Goal: Task Accomplishment & Management: Use online tool/utility

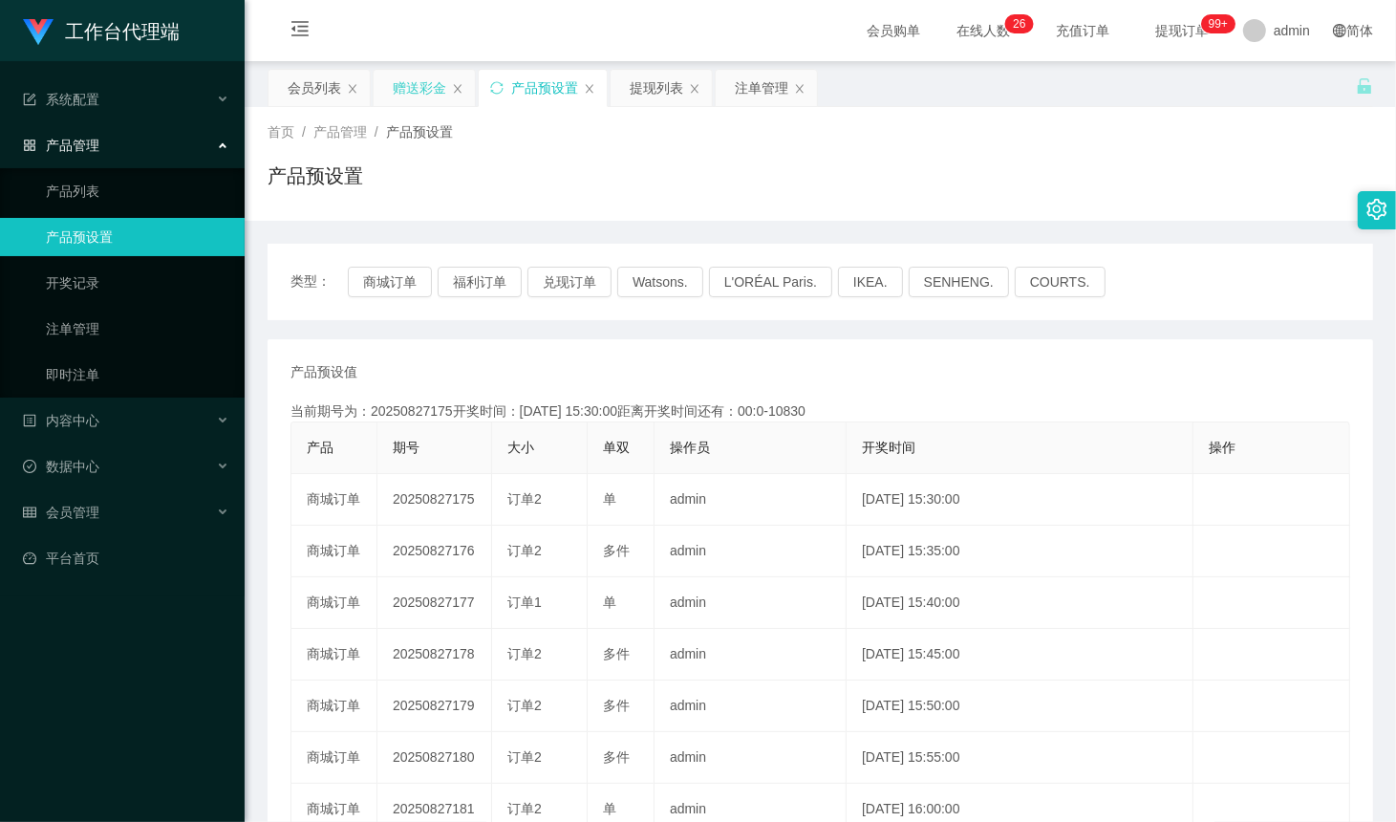
click at [411, 82] on div "赠送彩金" at bounding box center [420, 88] width 54 height 36
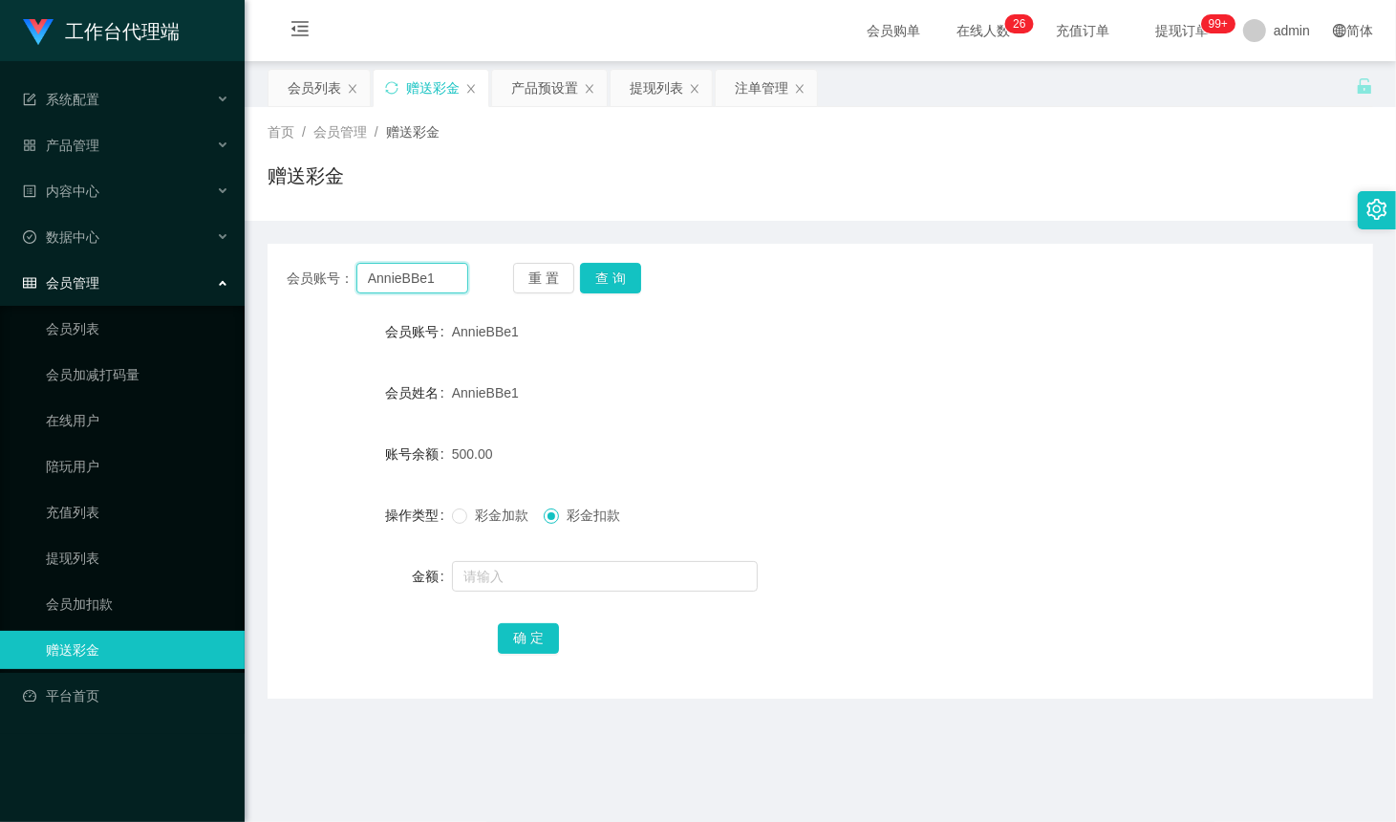
click at [433, 272] on input "AnnieBBe1" at bounding box center [412, 278] width 112 height 31
paste input "3458230538"
type input "3458230538"
click at [610, 282] on button "查 询" at bounding box center [610, 278] width 61 height 31
click at [610, 282] on div "重 置 查 询" at bounding box center [604, 278] width 182 height 31
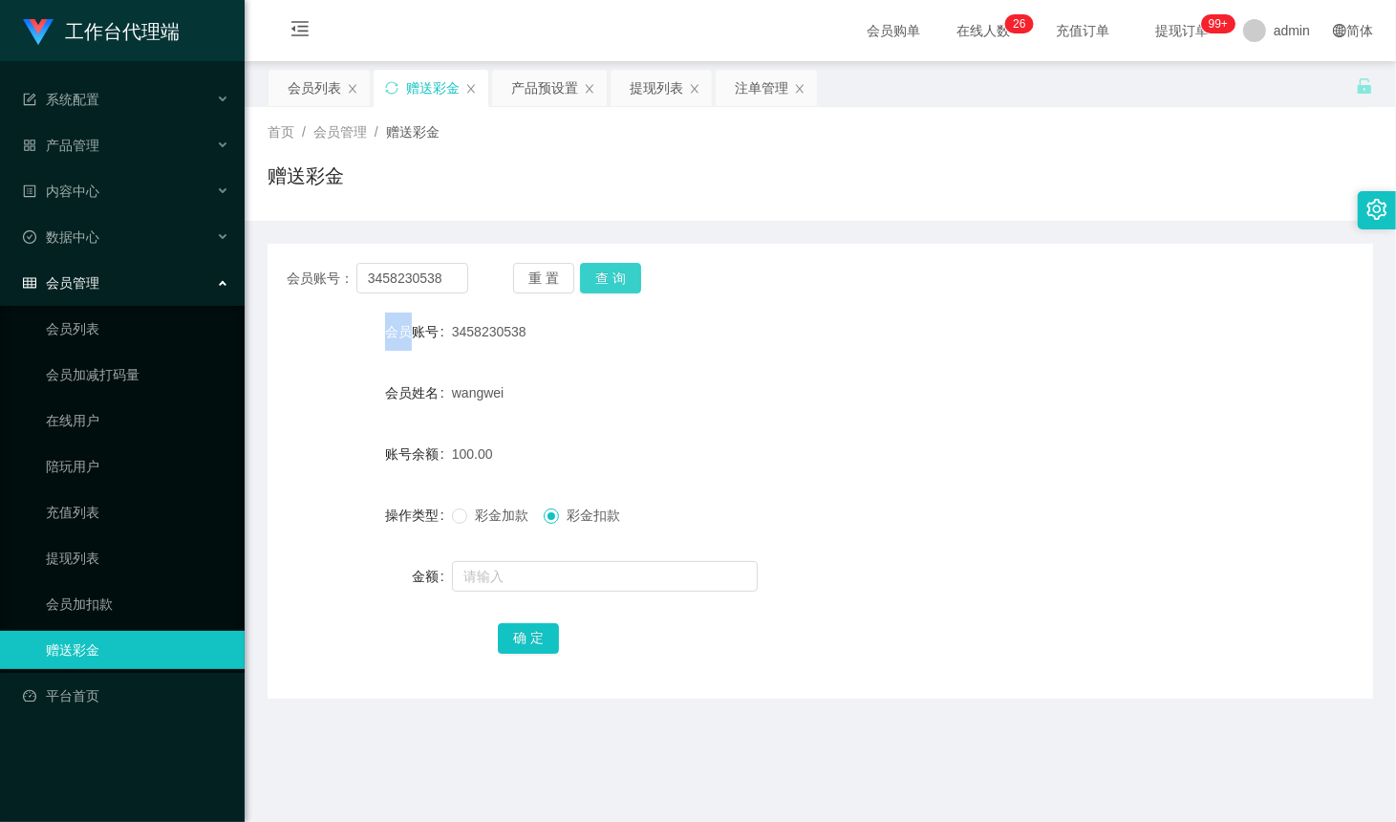
click at [610, 282] on button "查 询" at bounding box center [610, 278] width 61 height 31
click at [610, 282] on button "查 询" at bounding box center [621, 278] width 82 height 31
click at [1025, 488] on form "会员账号 3458230538 会员姓名 wangwei 账号余额 100.00 操作类型 彩金加款 彩金扣款 金额 确 定" at bounding box center [821, 485] width 1106 height 344
click at [438, 285] on input "3458230538" at bounding box center [412, 278] width 112 height 31
paste input "milktan"
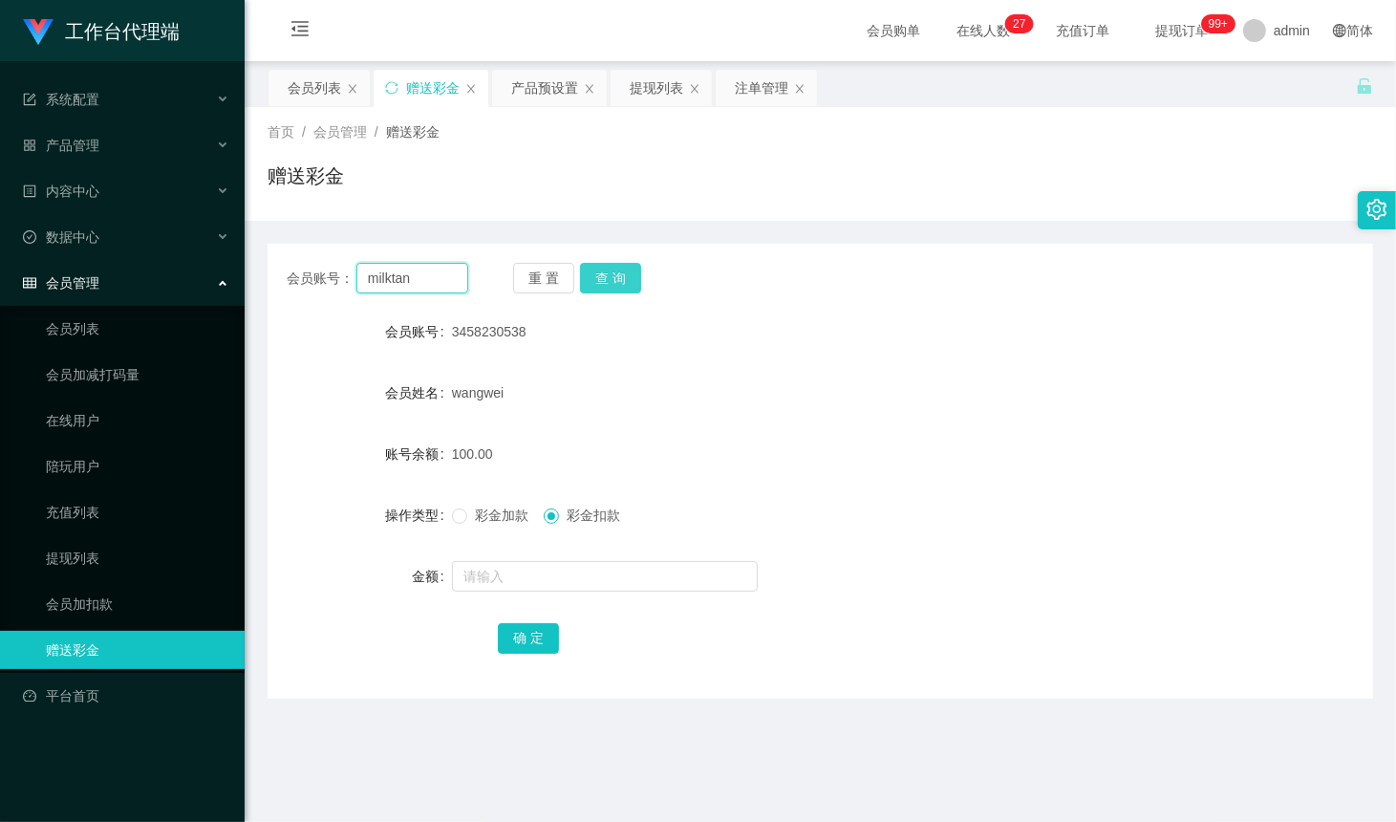
type input "milktan"
click at [597, 287] on button "查 询" at bounding box center [610, 278] width 61 height 31
click at [526, 87] on div "产品预设置" at bounding box center [544, 88] width 67 height 36
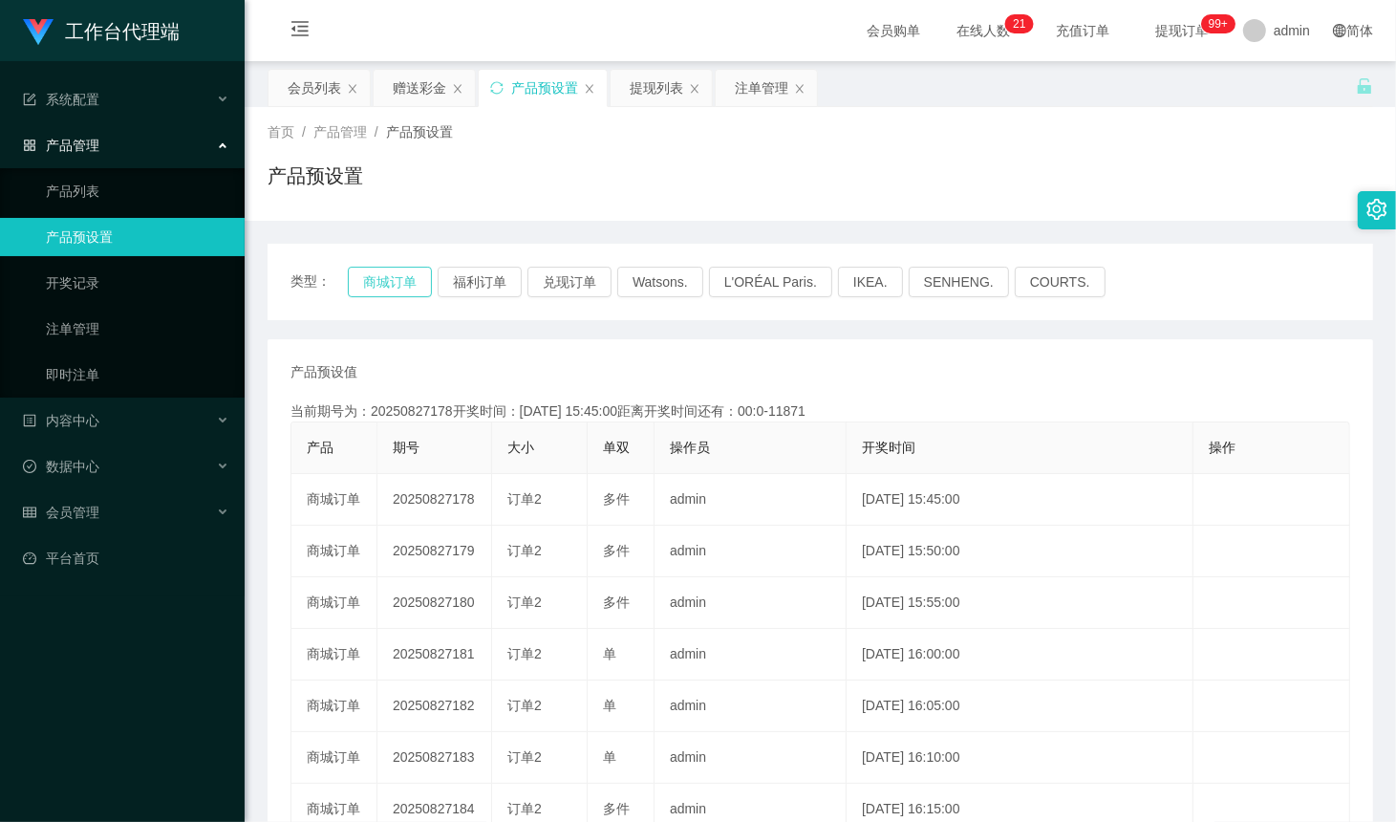
click at [371, 284] on button "商城订单" at bounding box center [390, 282] width 84 height 31
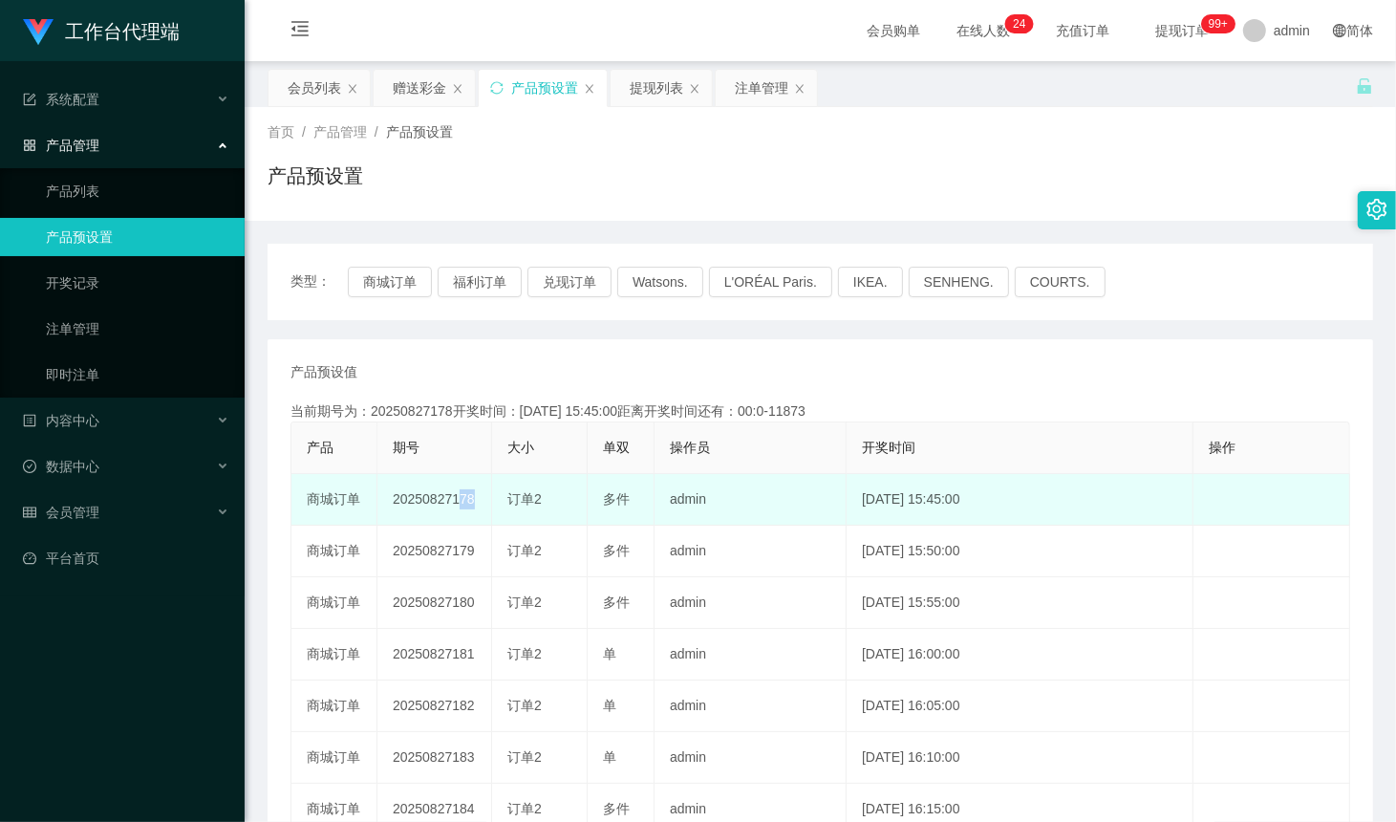
drag, startPoint x: 481, startPoint y: 498, endPoint x: 449, endPoint y: 507, distance: 33.0
click at [449, 507] on tr "商城订单 20250827178 订单2 多件 admin [DATE] 15:45:00 编 辑 限制投注" at bounding box center [820, 500] width 1059 height 52
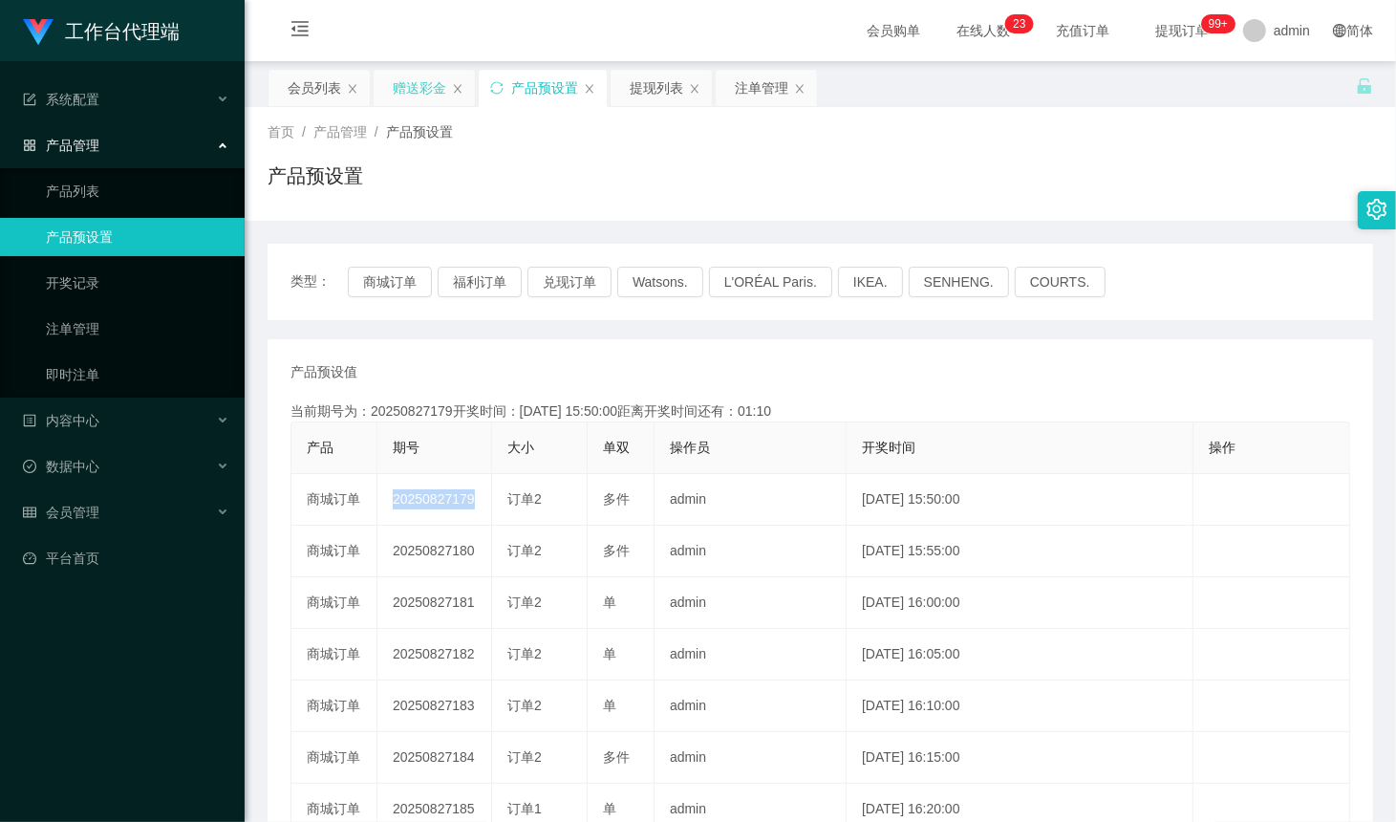
click at [423, 101] on div "赠送彩金" at bounding box center [420, 88] width 54 height 36
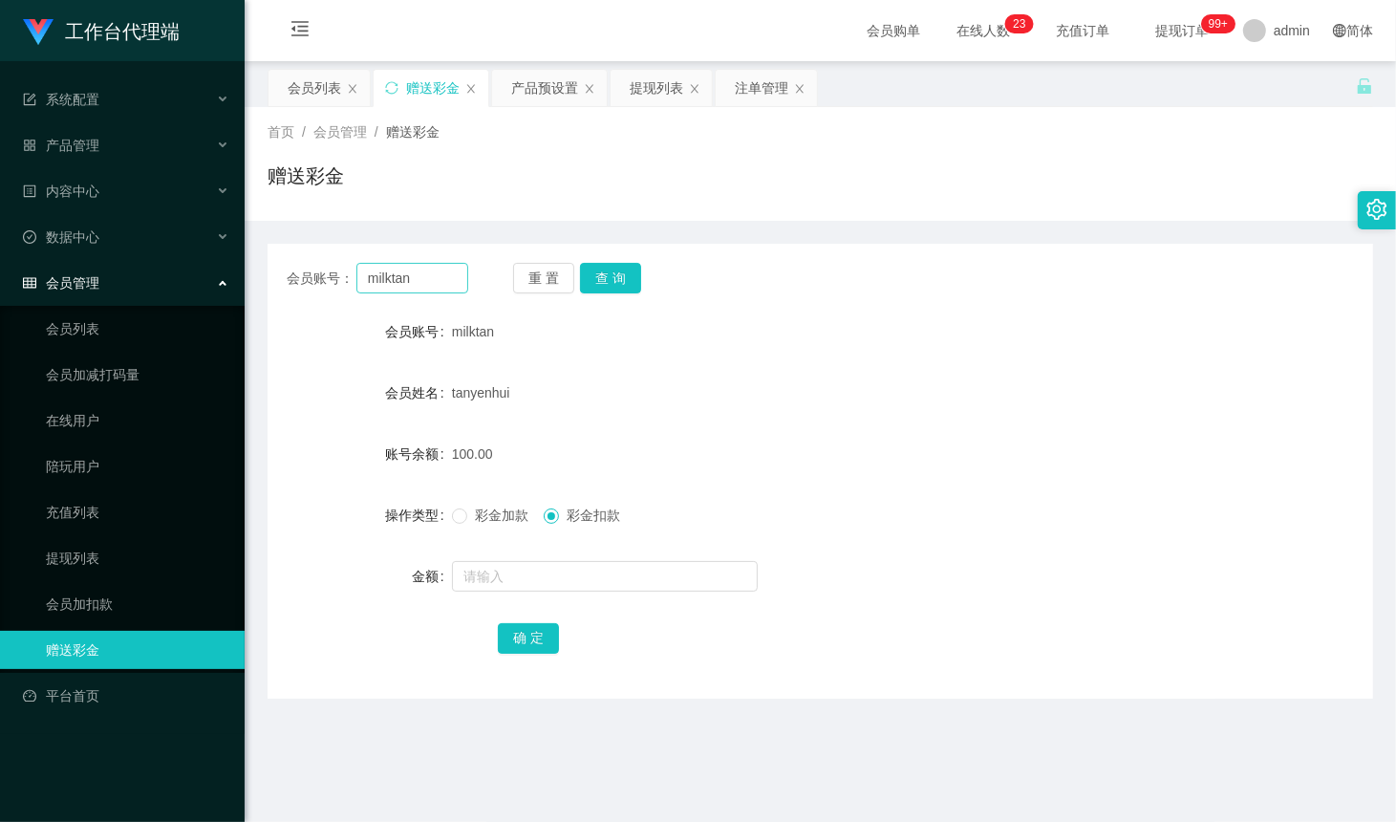
click at [464, 279] on div "会员账号： milktan 重 置 查 询" at bounding box center [821, 278] width 1106 height 31
click at [446, 278] on input "milktan" at bounding box center [412, 278] width 112 height 31
paste input "3458230538"
click at [613, 280] on button "查 询" at bounding box center [610, 278] width 61 height 31
click at [742, 403] on div "wangwei" at bounding box center [774, 393] width 645 height 38
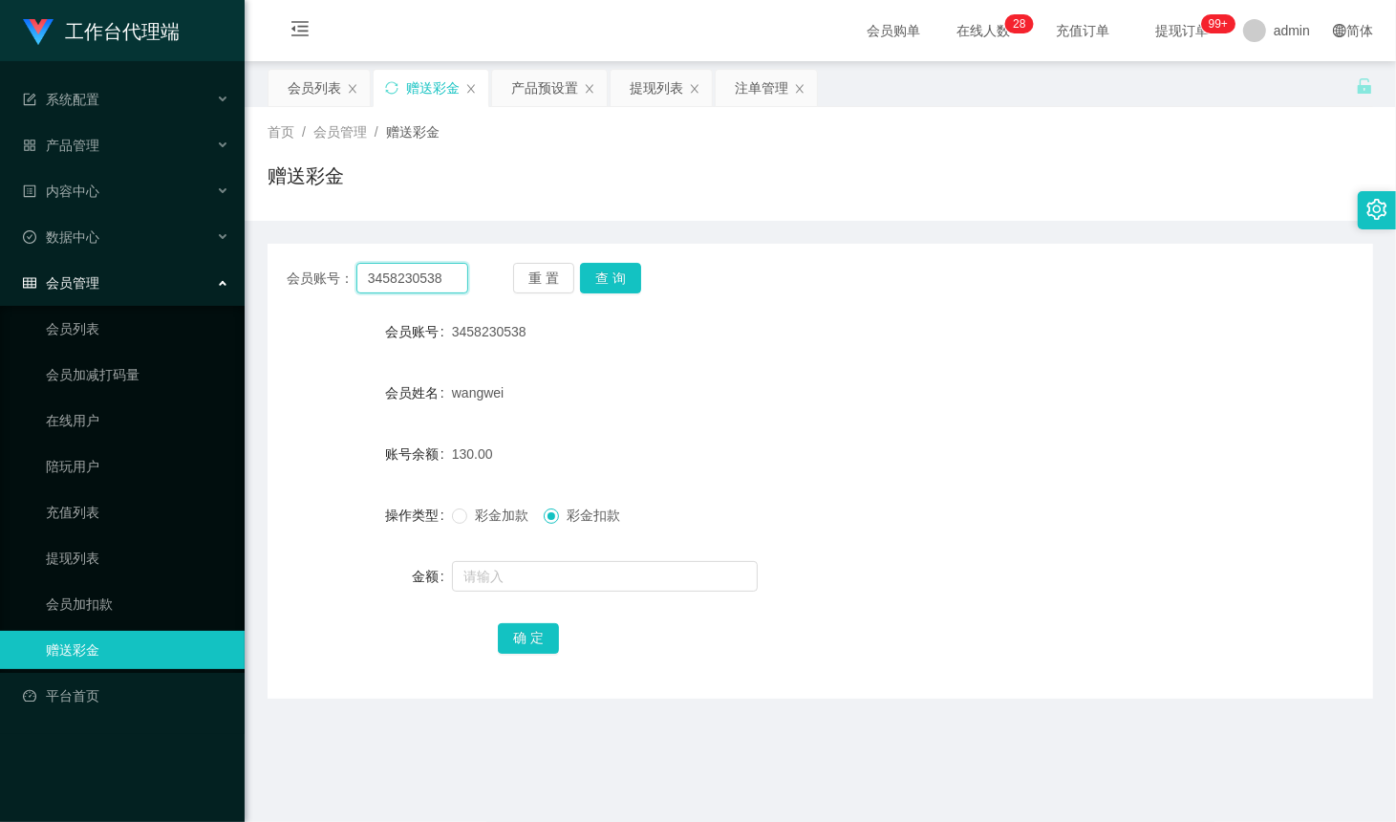
drag, startPoint x: 417, startPoint y: 277, endPoint x: 447, endPoint y: 290, distance: 33.0
click at [417, 277] on input "3458230538" at bounding box center [412, 278] width 112 height 31
paste input "milktan"
type input "milktan"
click at [617, 274] on button "查 询" at bounding box center [610, 278] width 61 height 31
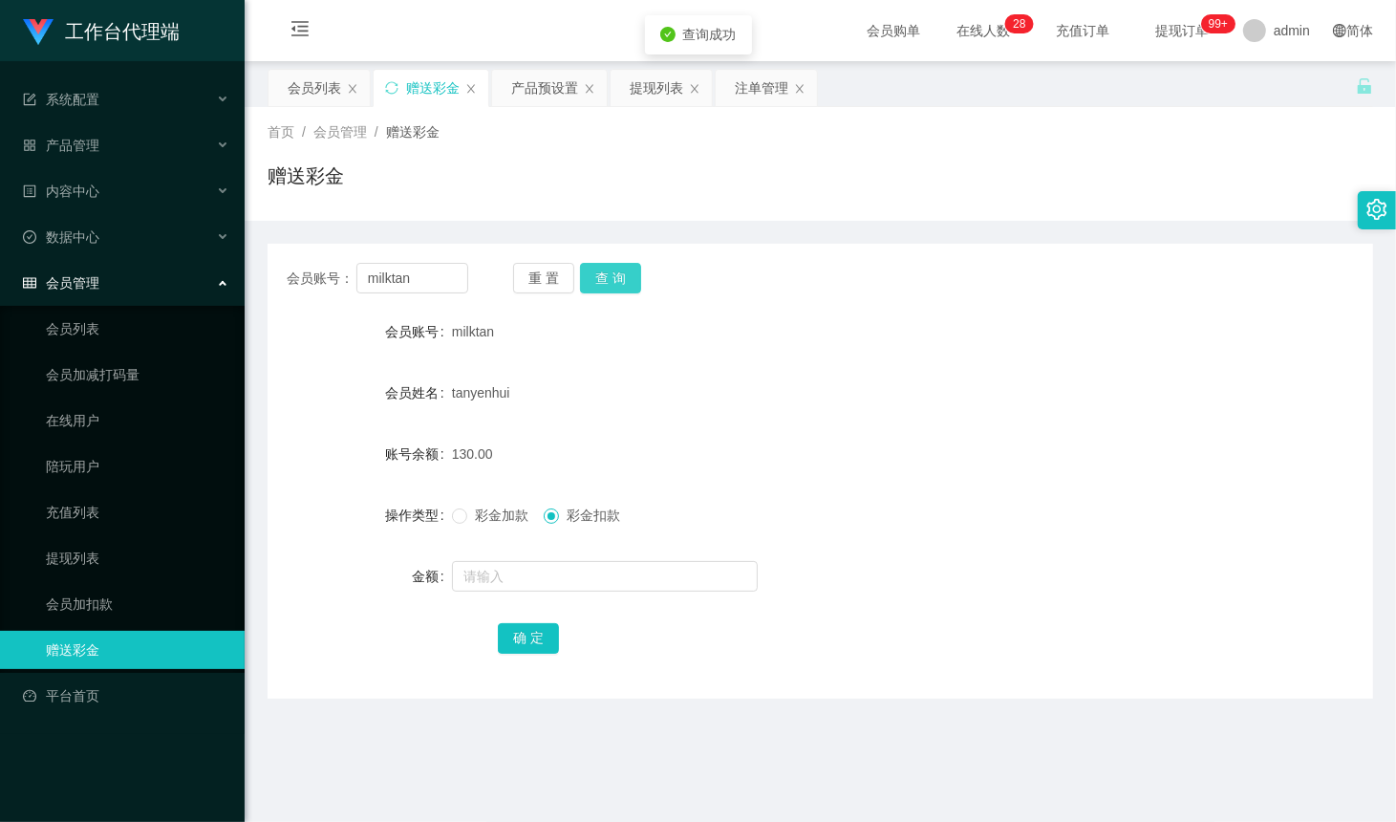
click at [617, 274] on button "查 询" at bounding box center [610, 278] width 61 height 31
click at [615, 280] on button "查 询" at bounding box center [610, 278] width 61 height 31
drag, startPoint x: 648, startPoint y: 96, endPoint x: 676, endPoint y: 91, distance: 28.1
click at [648, 96] on div "提现列表" at bounding box center [657, 88] width 54 height 36
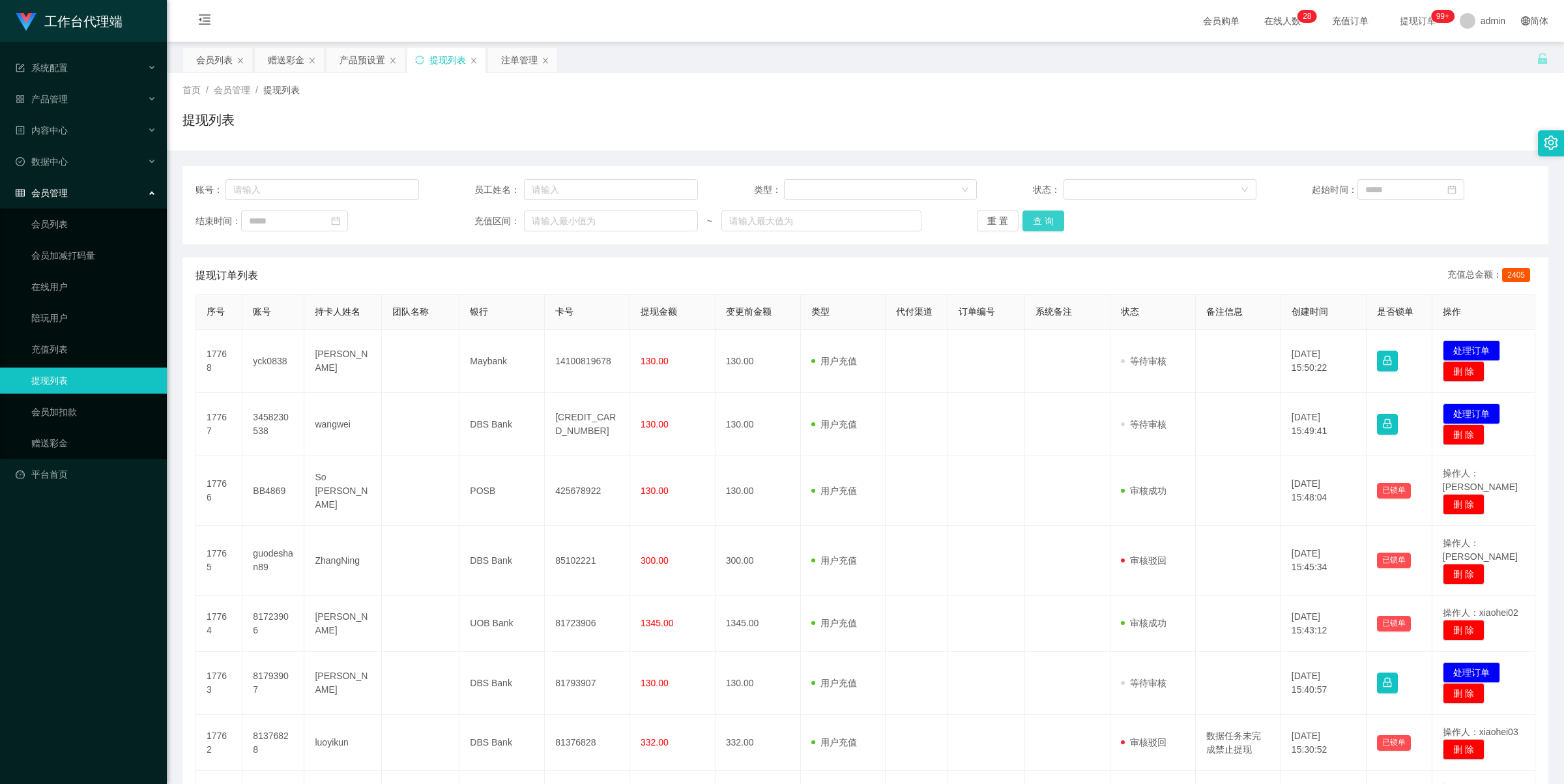
click at [951, 220] on button "查 询" at bounding box center [1043, 221] width 42 height 21
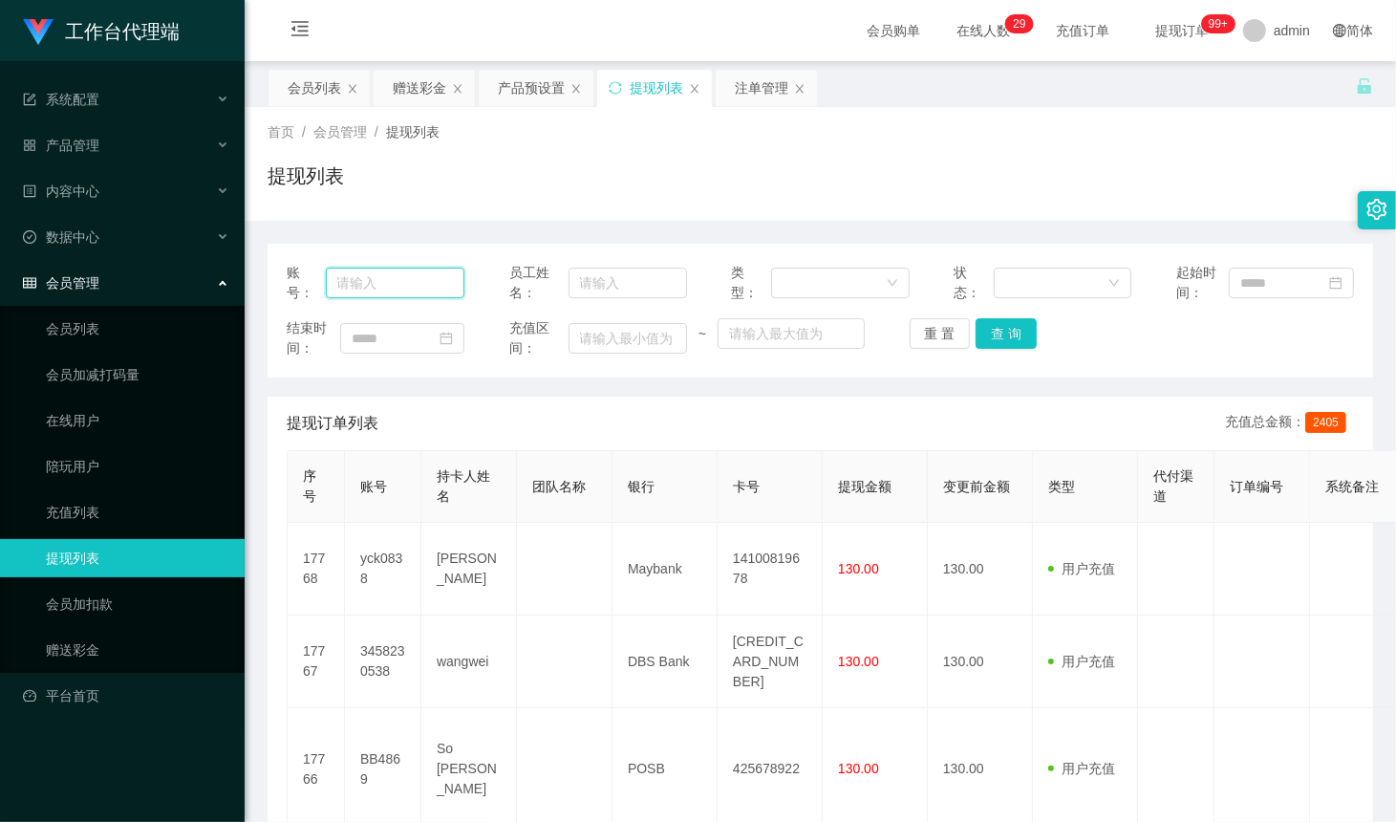
click at [409, 273] on input "text" at bounding box center [396, 283] width 140 height 31
paste input "3458230538"
click at [1006, 336] on button "查 询" at bounding box center [1006, 333] width 61 height 31
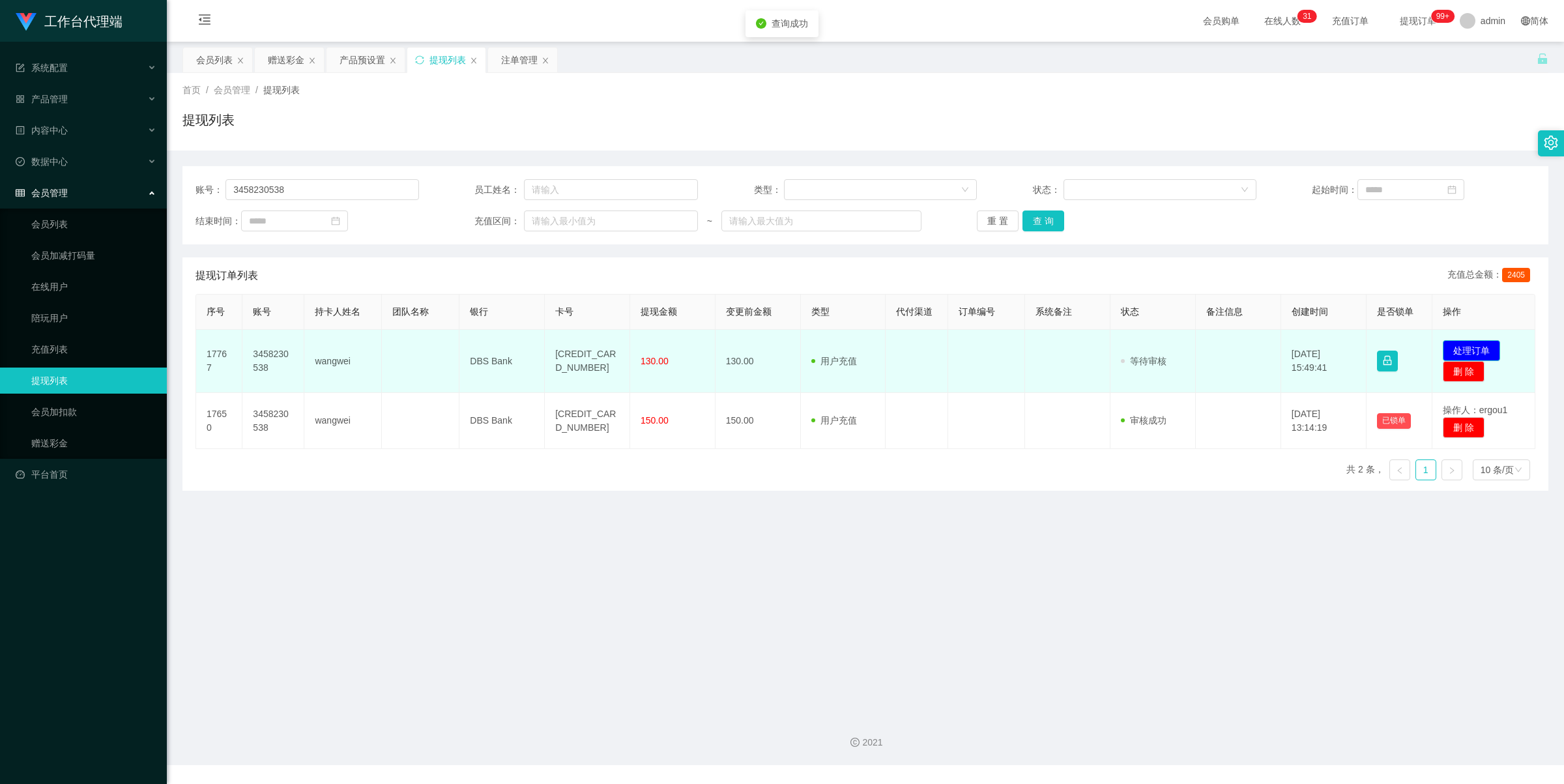
click at [951, 350] on button "处理订单" at bounding box center [1471, 350] width 57 height 21
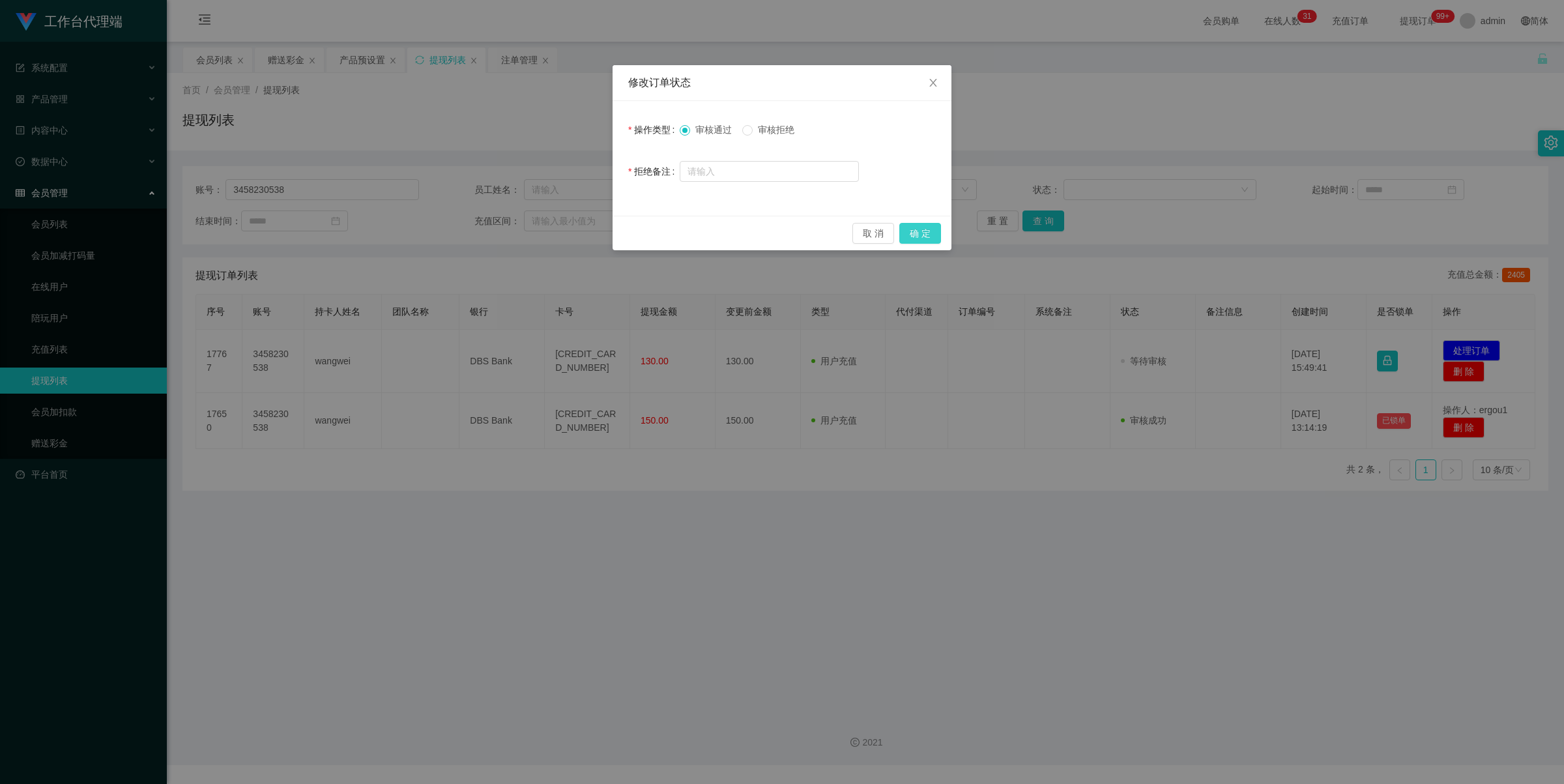
click at [912, 235] on button "确 定" at bounding box center [920, 233] width 42 height 21
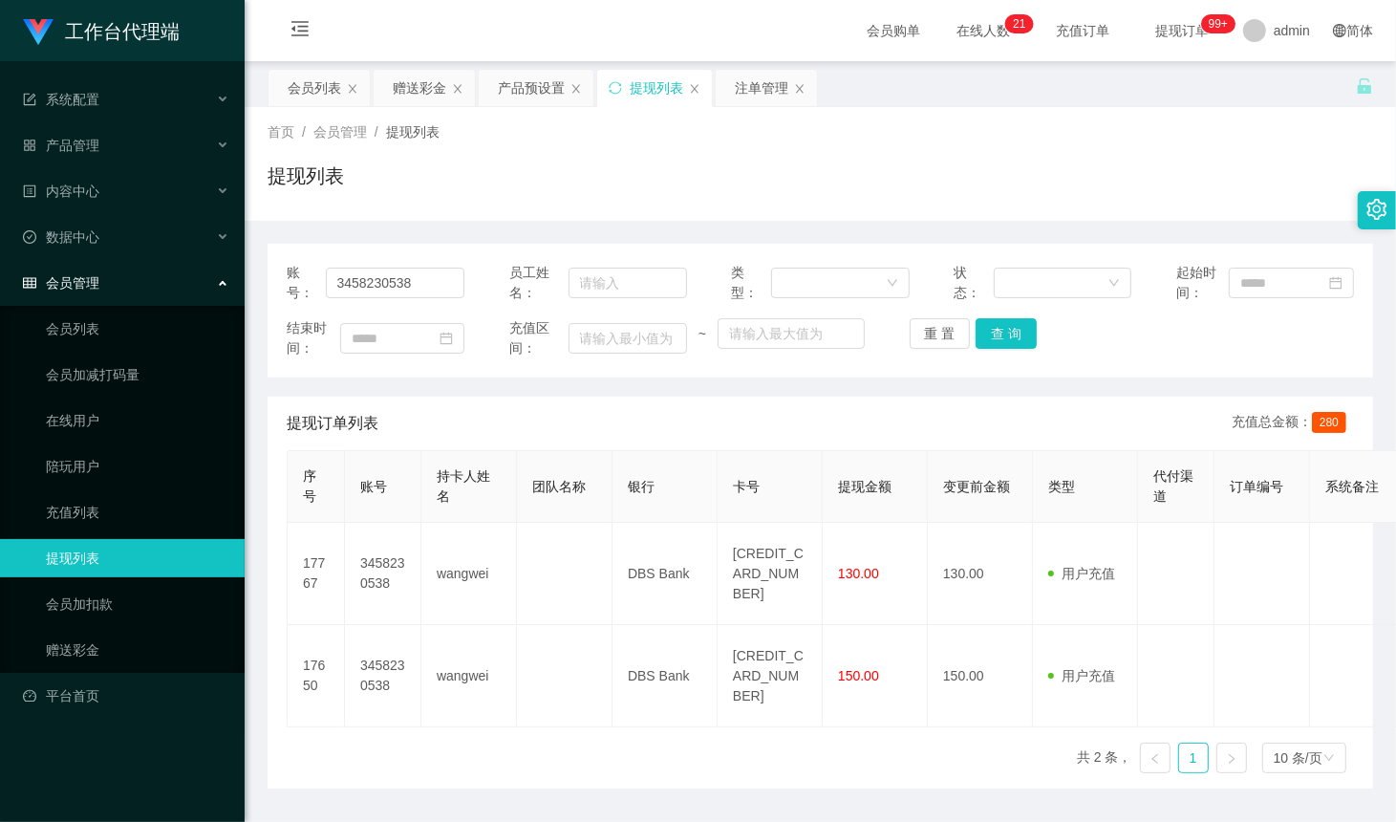
click at [1004, 382] on div "账号： 3458230538 员工姓名： 类型： 状态： 起始时间： 结束时间： 充值区间： ~ 重 置 查 询 提现订单列表 充值总金额： 280 序号 账…" at bounding box center [821, 516] width 1106 height 545
click at [417, 275] on input "3458230538" at bounding box center [396, 283] width 140 height 31
paste input "milktan"
type input "milktan"
click at [1004, 328] on button "查 询" at bounding box center [1006, 333] width 61 height 31
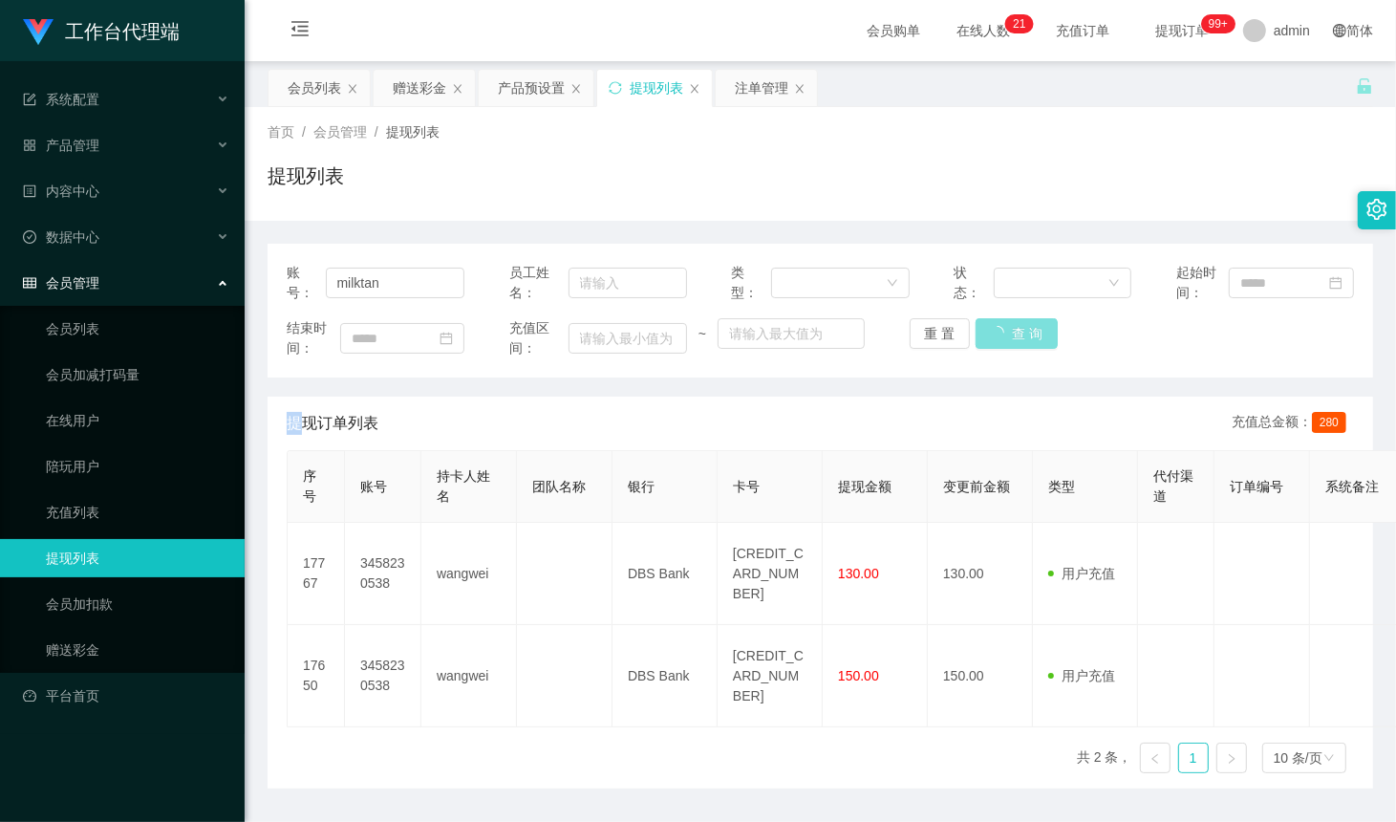
click at [1004, 328] on div "重 置 查 询" at bounding box center [999, 333] width 178 height 31
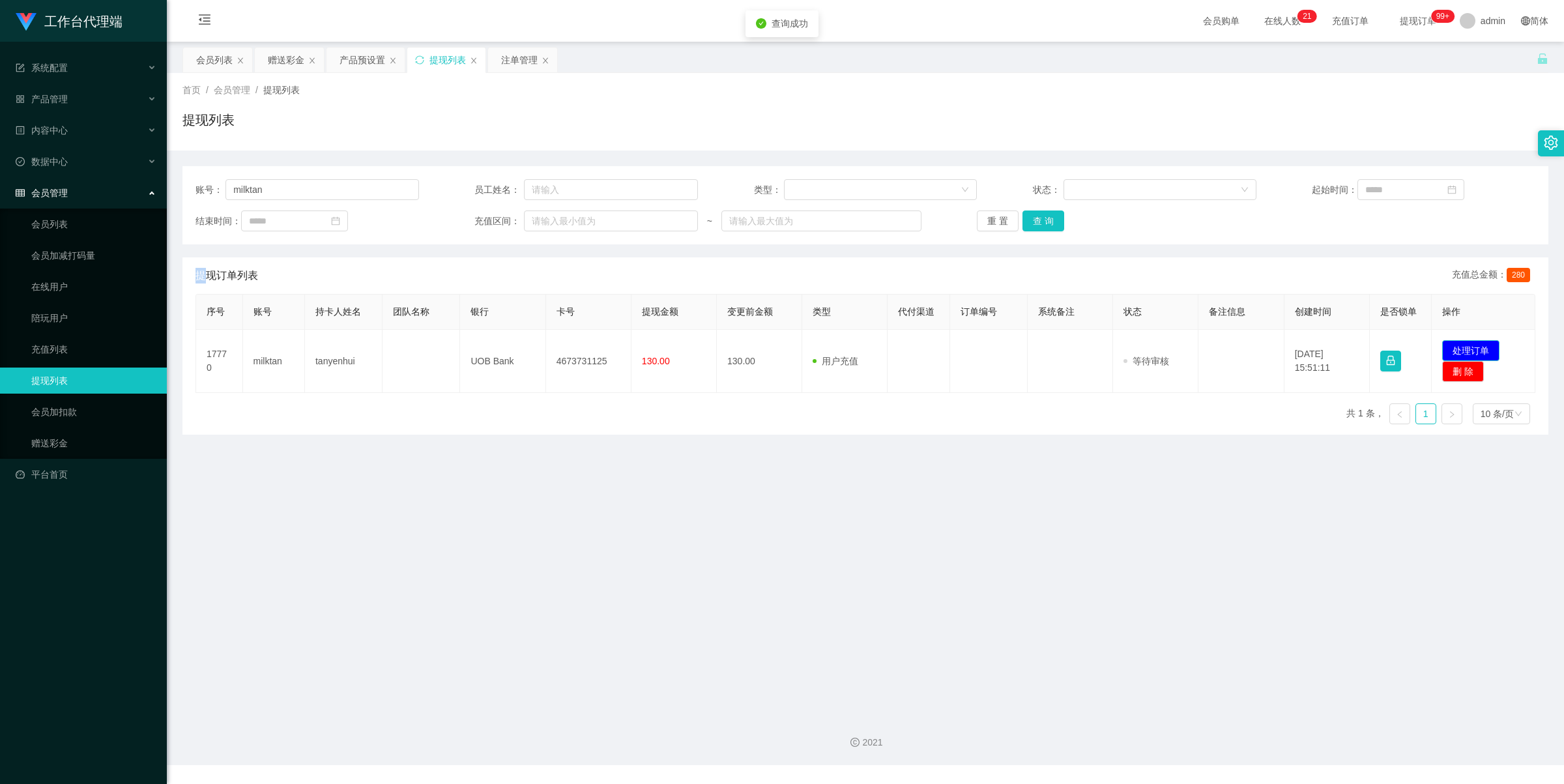
click at [951, 346] on button "处理订单" at bounding box center [1471, 350] width 57 height 21
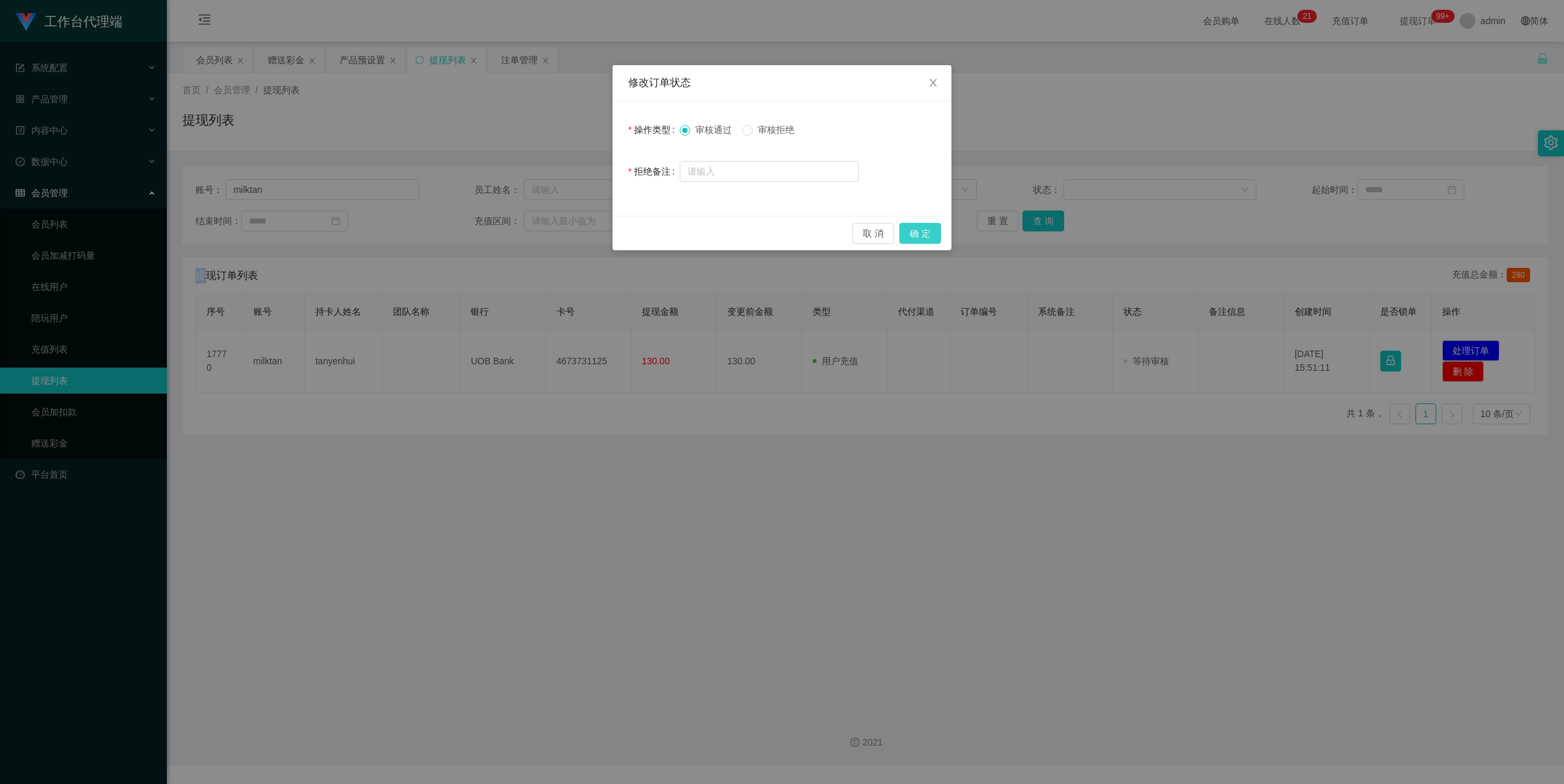
click at [927, 226] on button "确 定" at bounding box center [920, 233] width 42 height 21
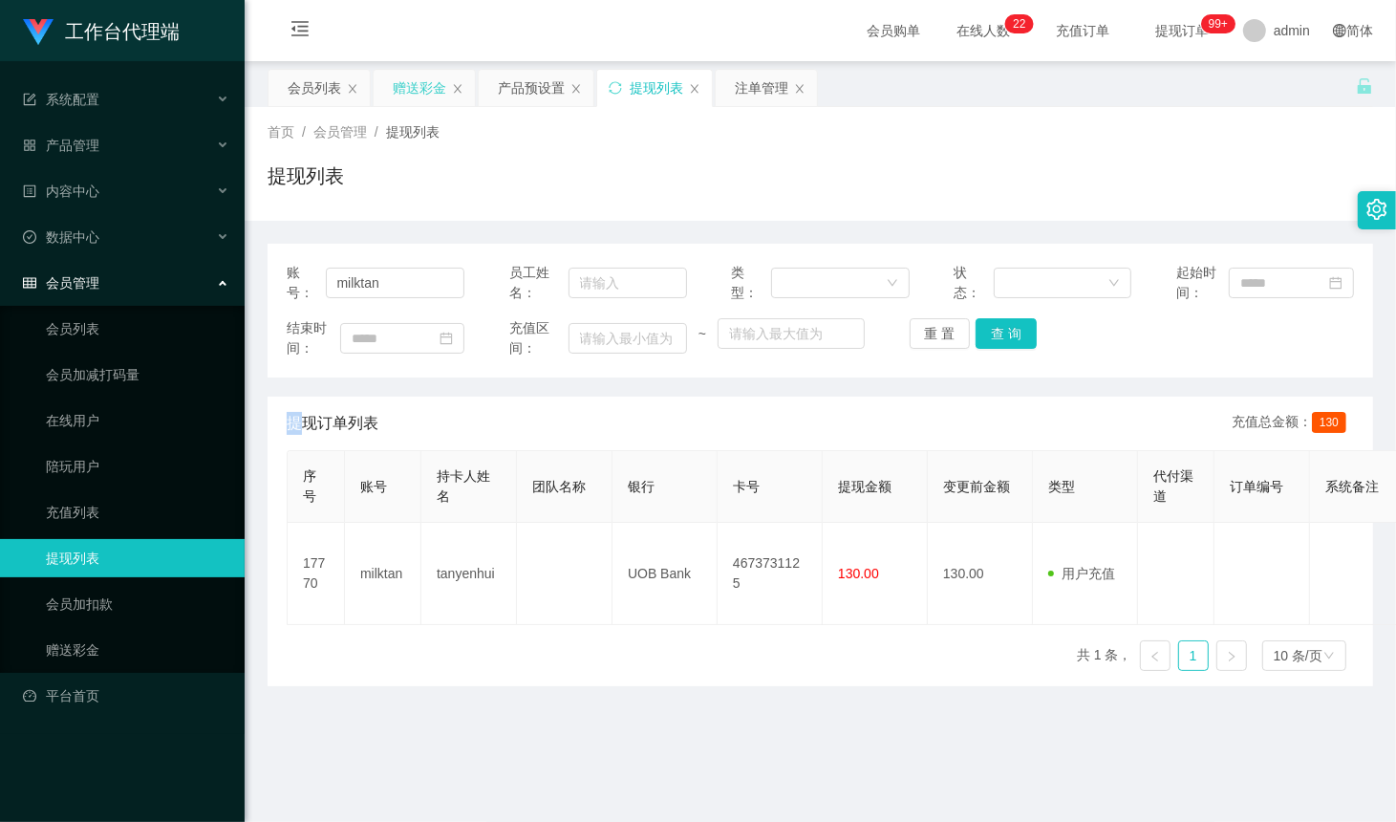
click at [421, 73] on div "赠送彩金" at bounding box center [420, 88] width 54 height 36
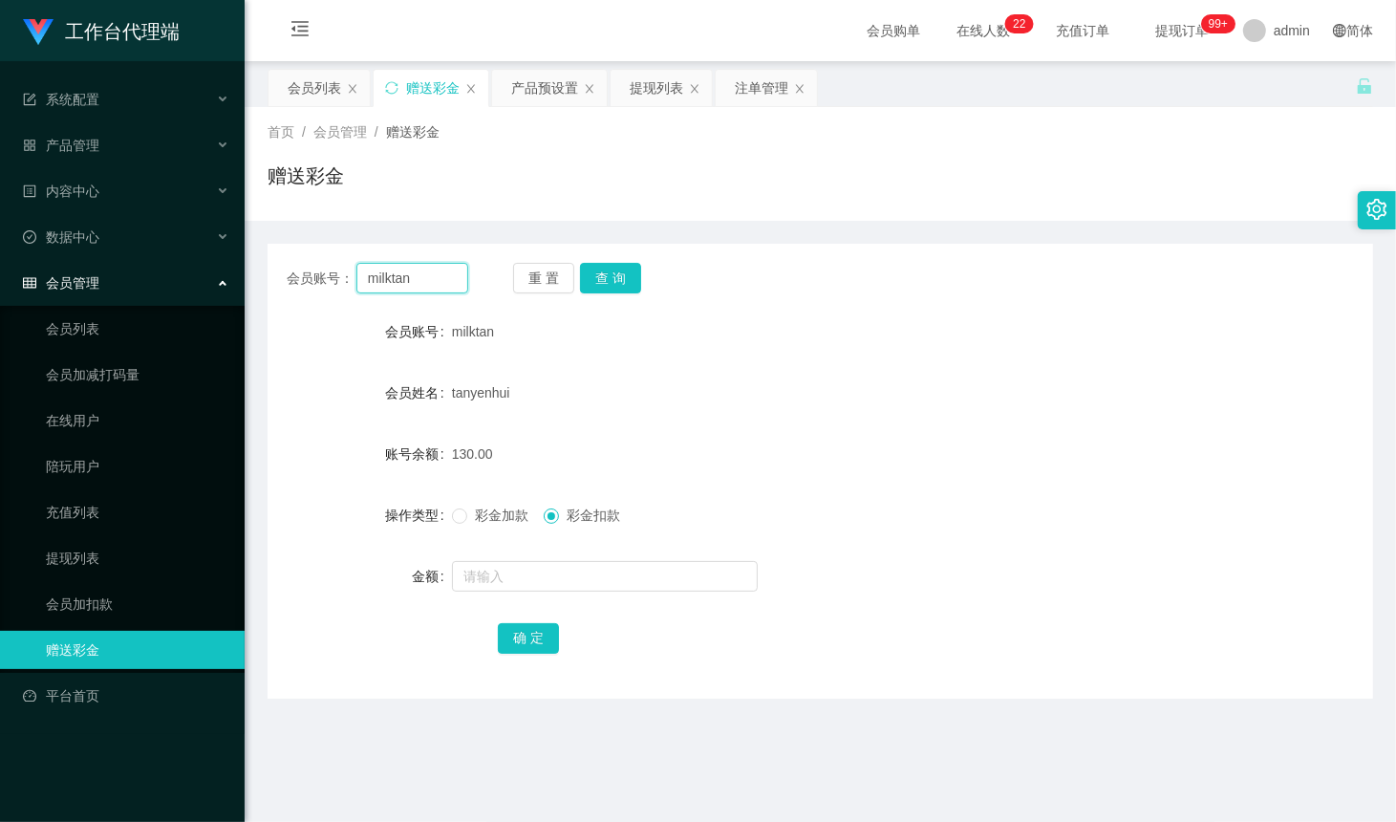
drag, startPoint x: 407, startPoint y: 270, endPoint x: 457, endPoint y: 280, distance: 50.8
click at [407, 270] on input "milktan" at bounding box center [412, 278] width 112 height 31
click at [597, 277] on button "查 询" at bounding box center [610, 278] width 61 height 31
click at [598, 277] on button "查 询" at bounding box center [621, 278] width 82 height 31
drag, startPoint x: 598, startPoint y: 277, endPoint x: 550, endPoint y: 289, distance: 49.1
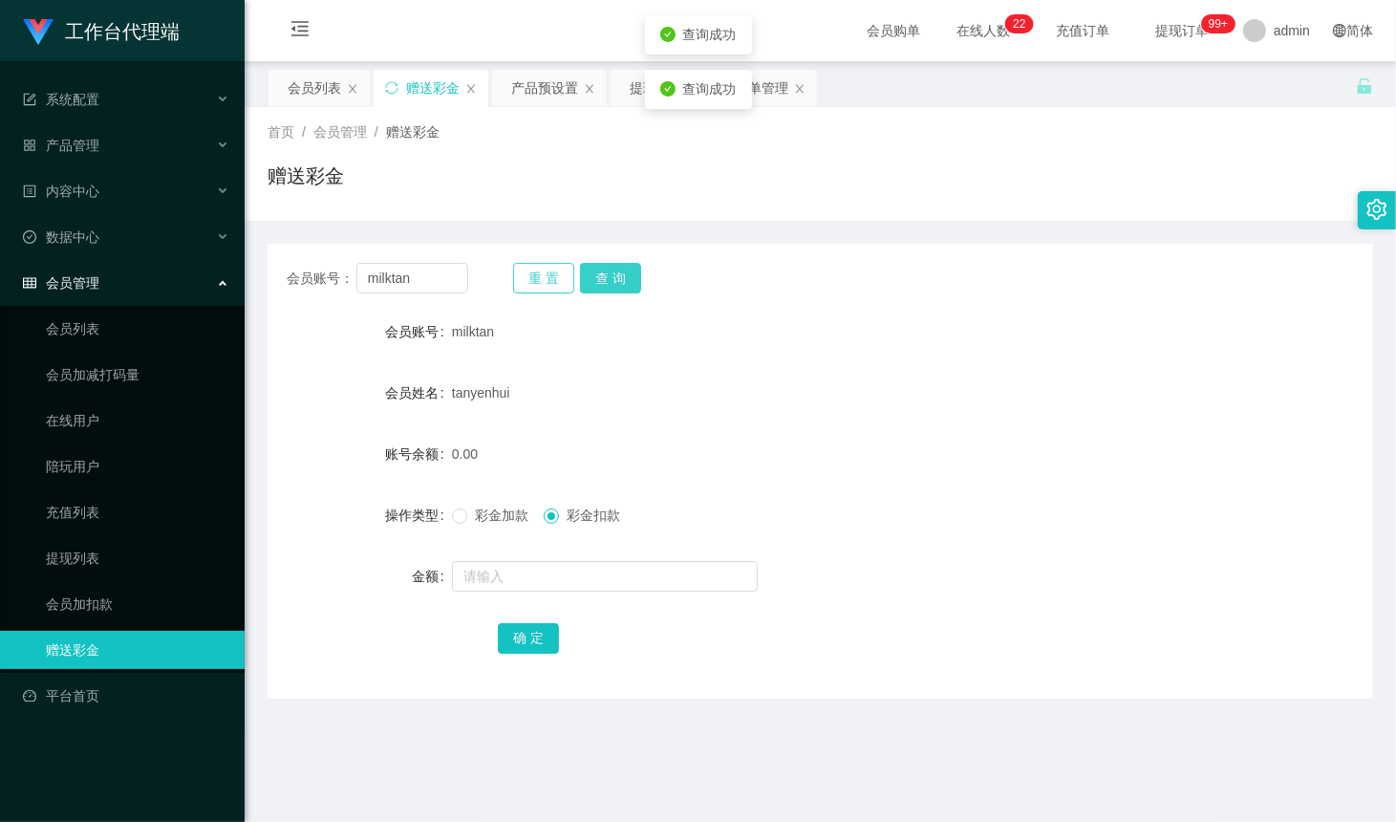
click at [599, 277] on button "查 询" at bounding box center [610, 278] width 61 height 31
click at [1202, 499] on div "操作类型 彩金加款 彩金扣款" at bounding box center [821, 515] width 1106 height 38
drag, startPoint x: 1106, startPoint y: 406, endPoint x: 1335, endPoint y: 0, distance: 466.5
click at [1110, 404] on div "会员姓名 [PERSON_NAME]" at bounding box center [821, 393] width 1106 height 38
